Goal: Use online tool/utility

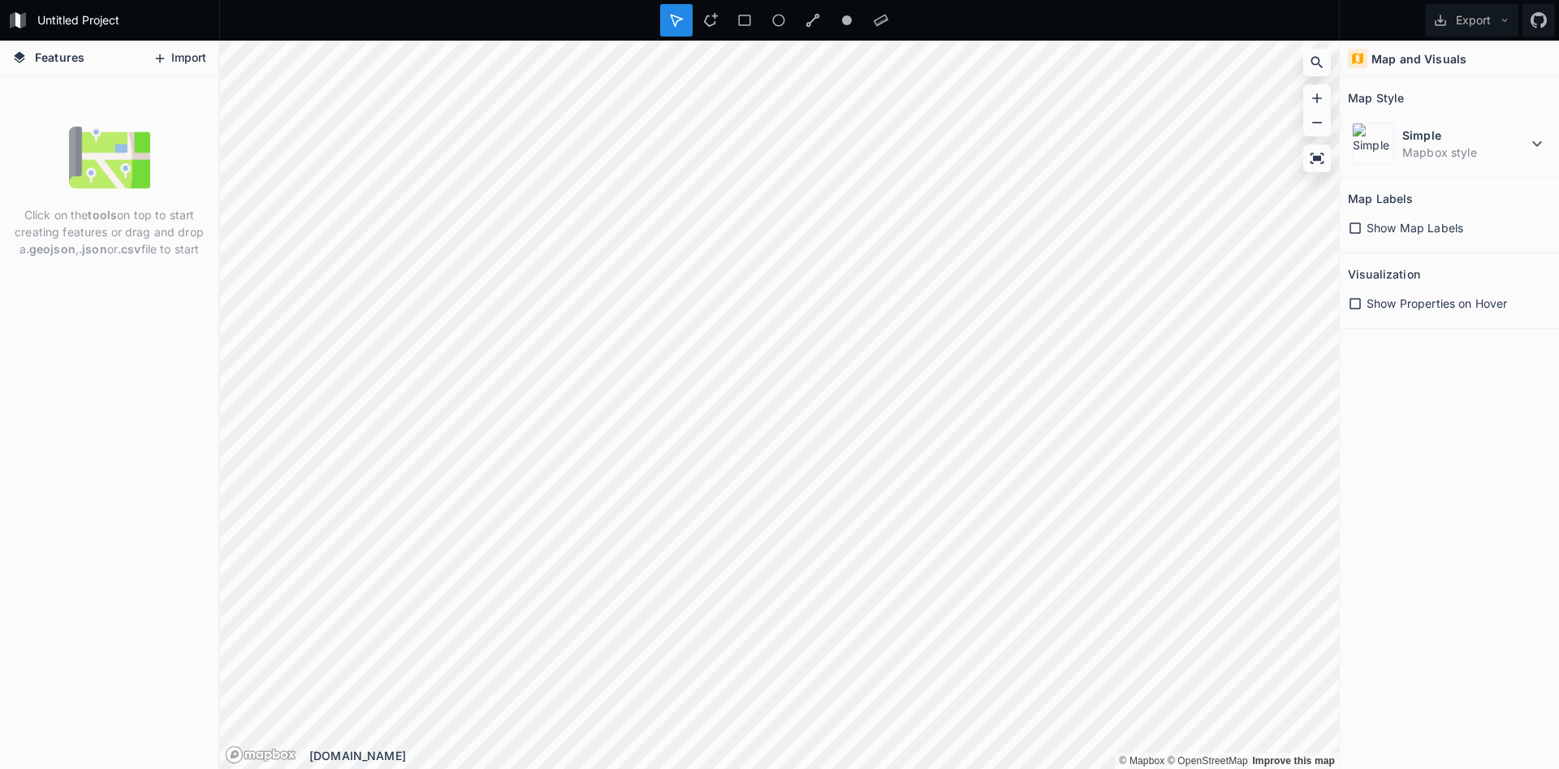
click at [172, 61] on button "Import" at bounding box center [180, 58] width 70 height 26
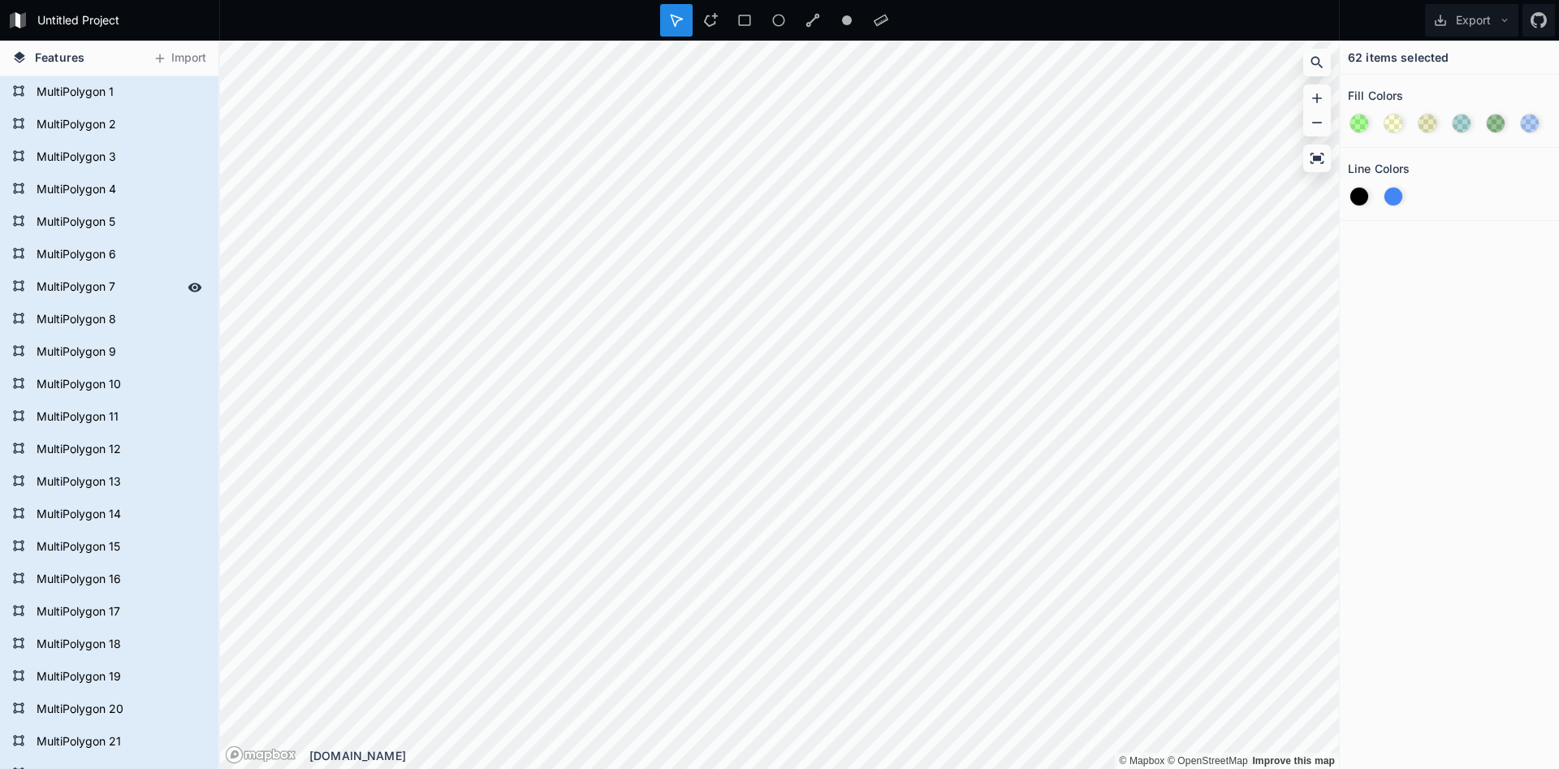
click at [77, 286] on form "MultiPolygon 7" at bounding box center [108, 287] width 152 height 24
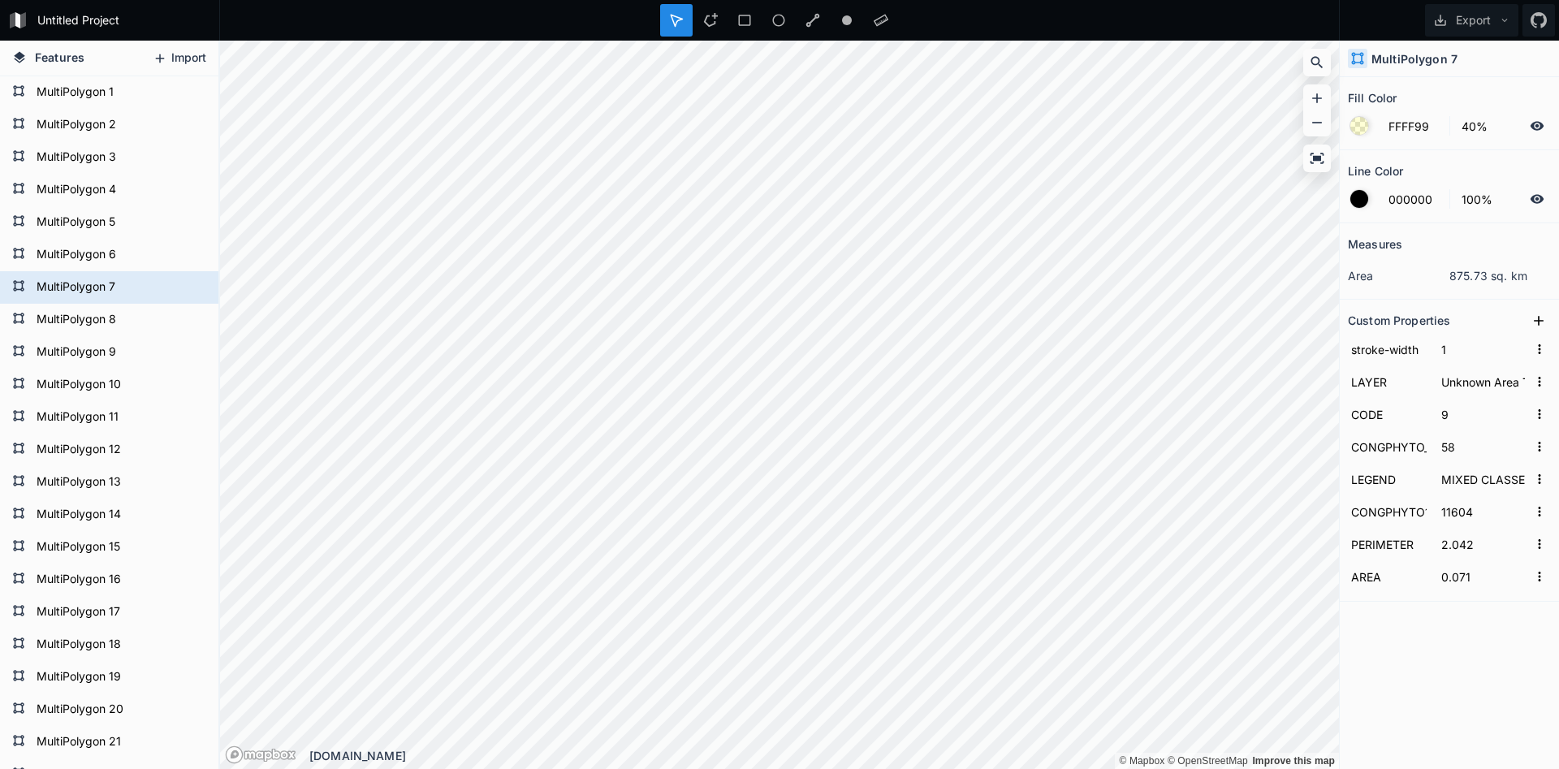
click at [188, 57] on button "Import" at bounding box center [180, 58] width 70 height 26
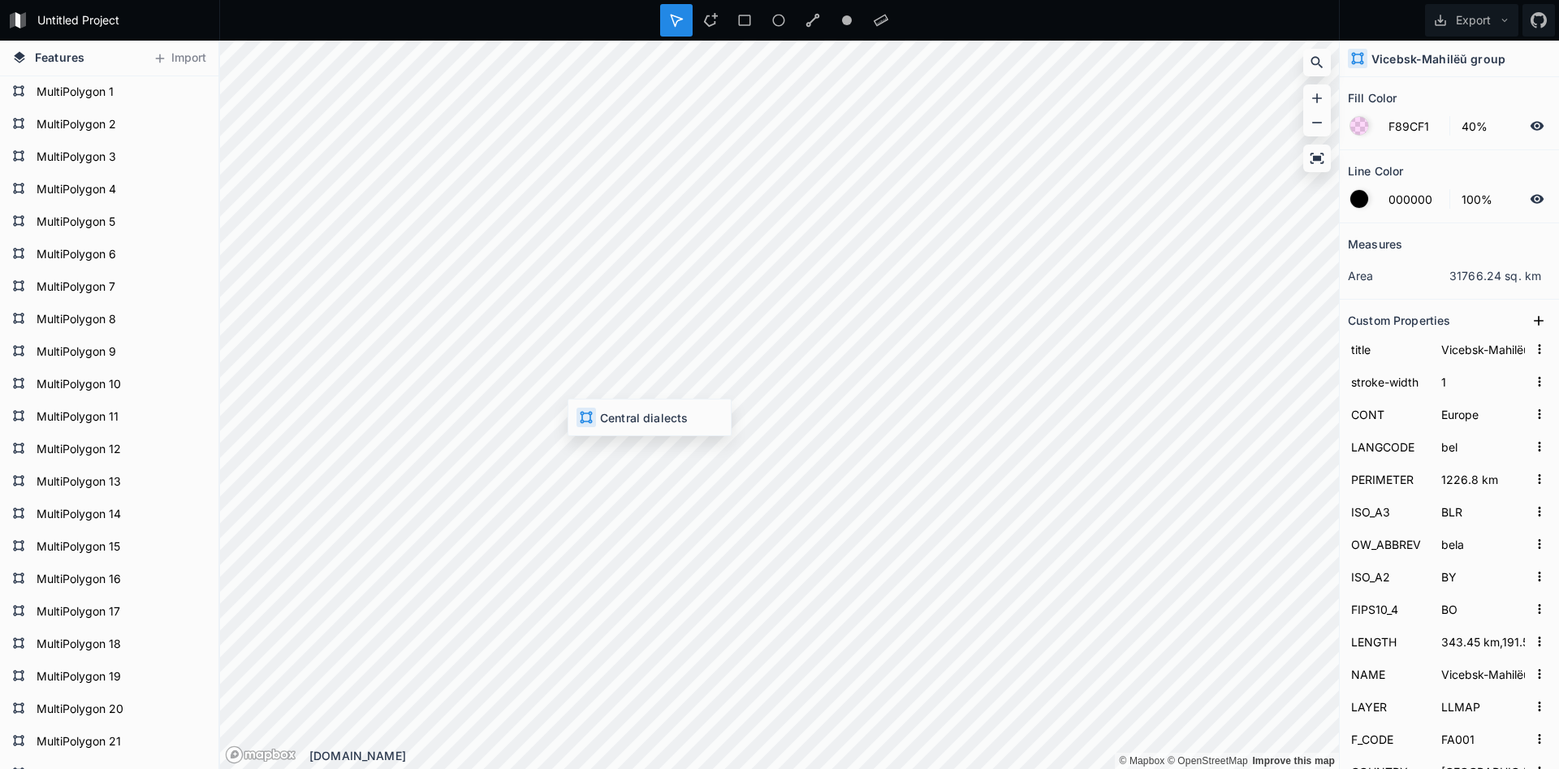
type input "7D5EB6"
type input "Central dialects"
type input "1676.4 km"
type input "128.76 km,457.58 km,343.45 km,213.17 km"
type input "Central dialects"
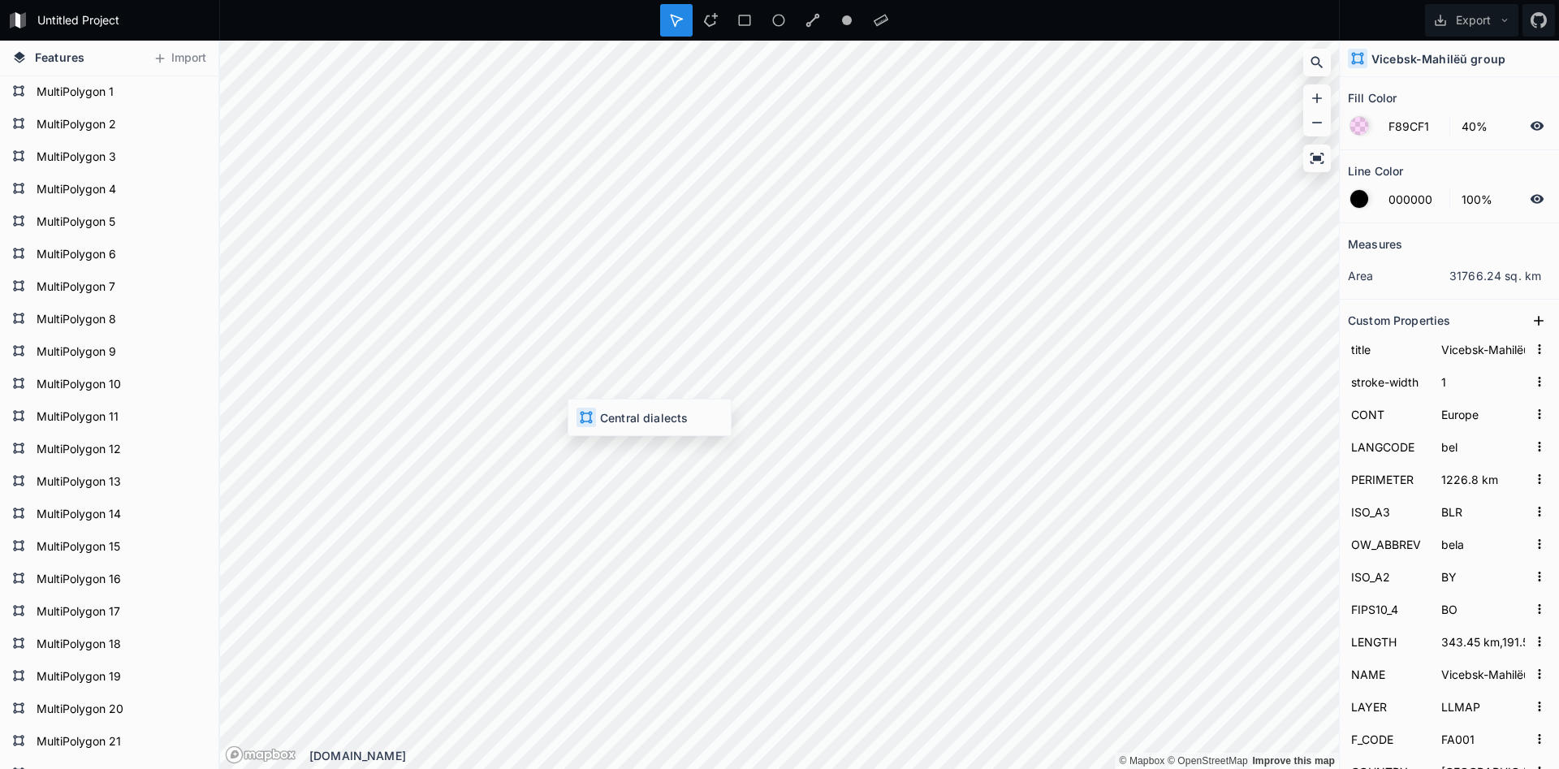
type input "59141 sq km"
type input "bel-cen"
type input "[GEOGRAPHIC_DATA],[GEOGRAPHIC_DATA]"
type input "F2E56F"
type input "[PERSON_NAME]-Babrujsk-Mazyr group"
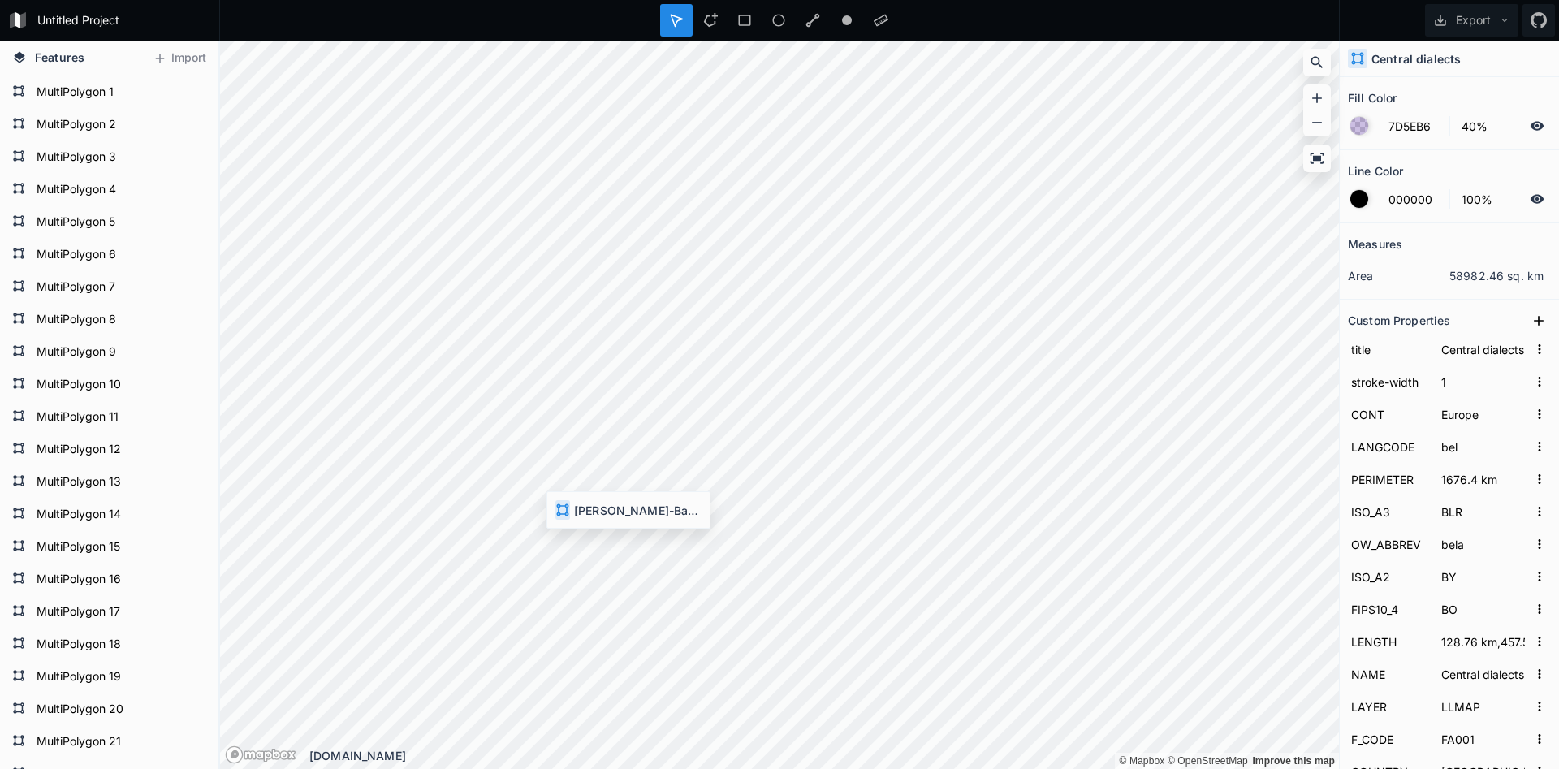
type input "1220.8 km"
type input "394.17 km,135.62 km,66.282 km"
type input "[PERSON_NAME]-Babrujsk-Mazyr group"
type input "47461 sq km"
type input "bel-sbm"
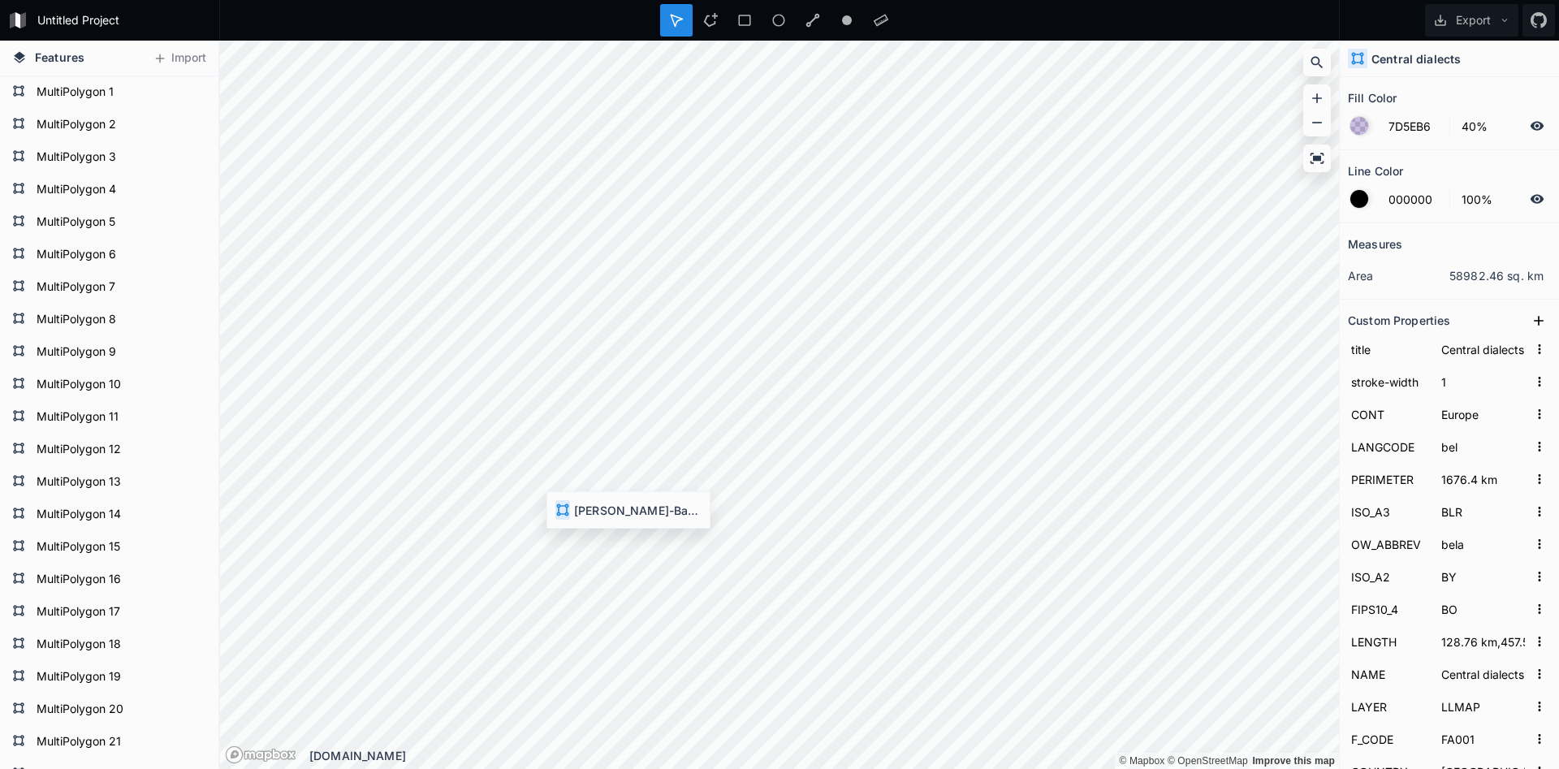
type input "[GEOGRAPHIC_DATA],26° 14' 7.3""
type input "E88246"
type input "Western group"
type input "767.51 km"
type input "63.412 km,128.76 km,347.94 km"
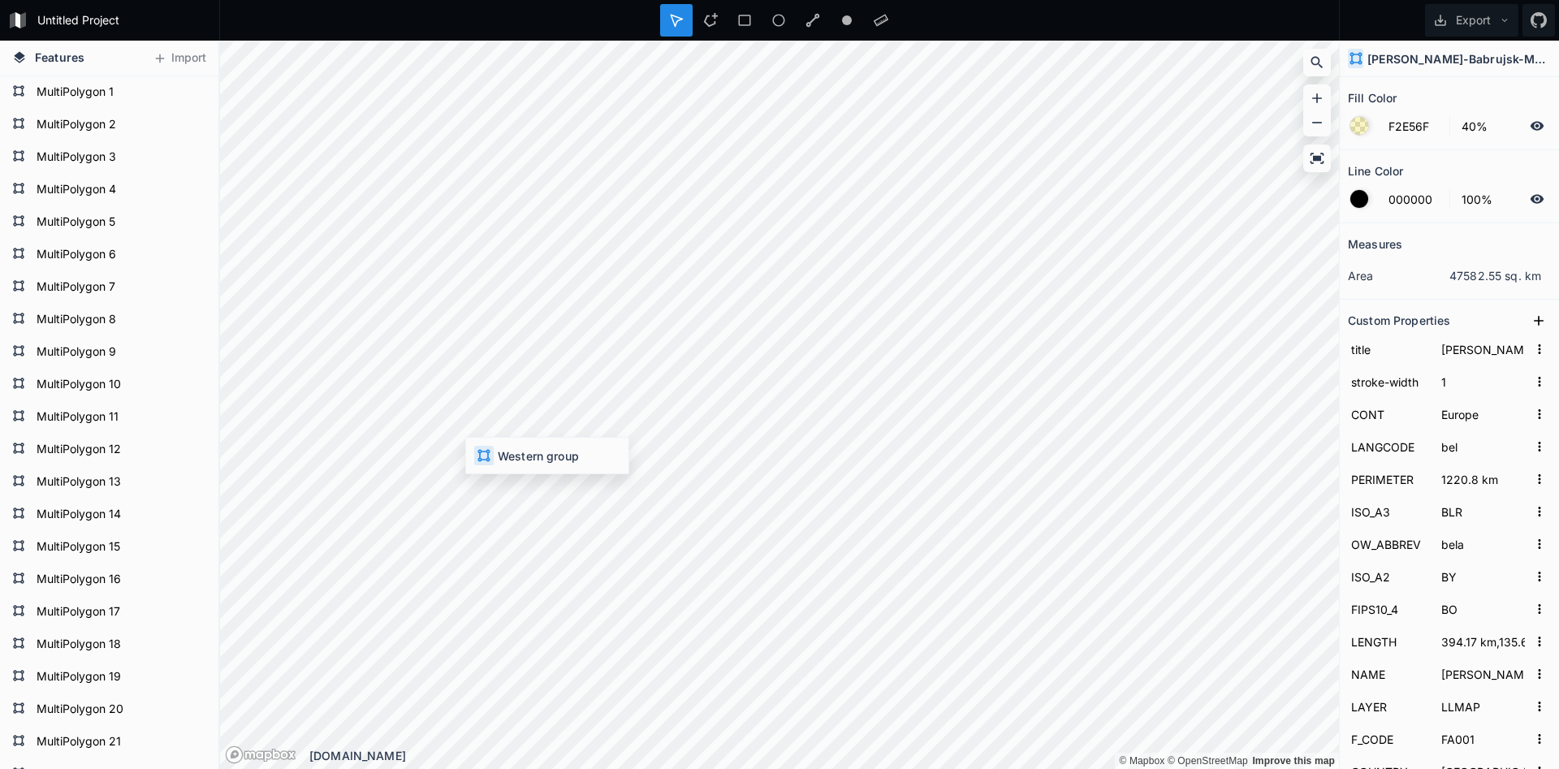
type input "Western group"
type input "27250 sq km"
type input "[GEOGRAPHIC_DATA],63° 04' 12.7""
click at [197, 54] on button "Import" at bounding box center [180, 58] width 70 height 26
